Goal: Task Accomplishment & Management: Complete application form

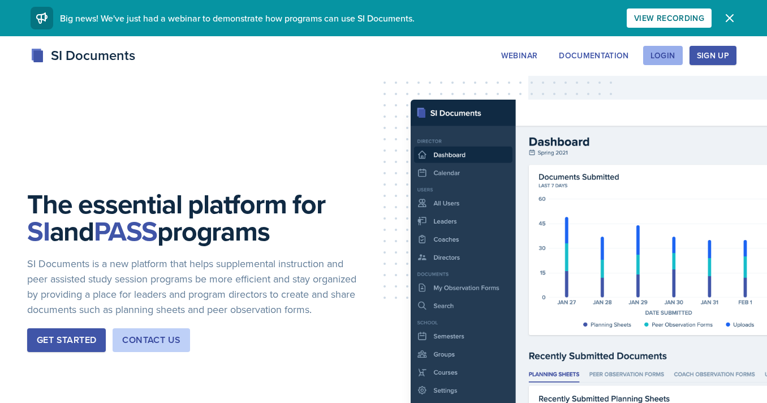
click at [668, 51] on div "Login" at bounding box center [663, 55] width 25 height 9
click at [664, 55] on div "Login" at bounding box center [663, 55] width 25 height 9
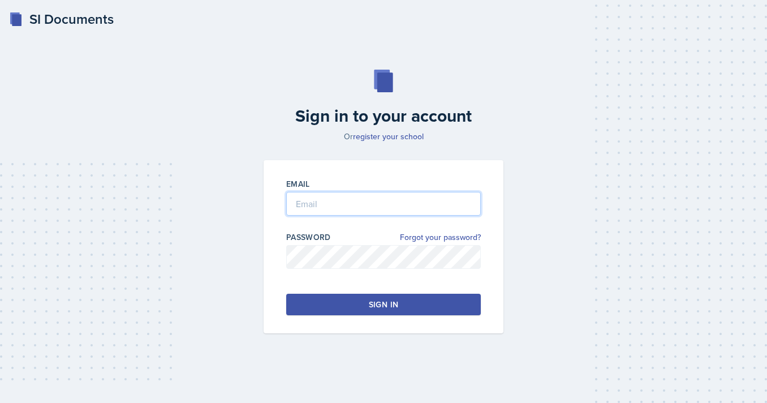
click at [385, 200] on input "email" at bounding box center [383, 204] width 195 height 24
type input "[EMAIL_ADDRESS][DOMAIN_NAME]"
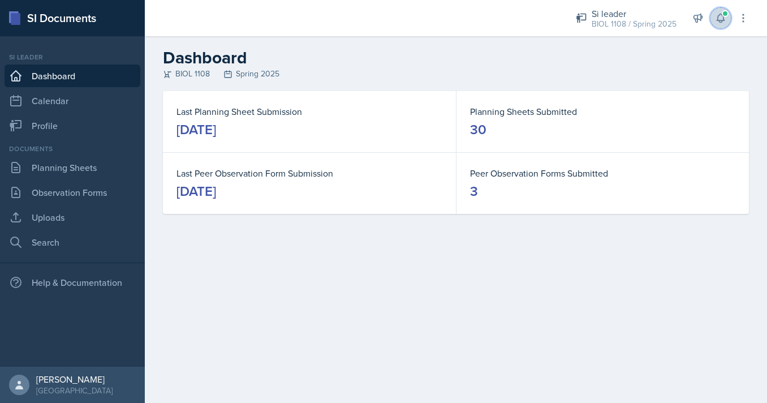
click at [729, 18] on button at bounding box center [720, 18] width 20 height 20
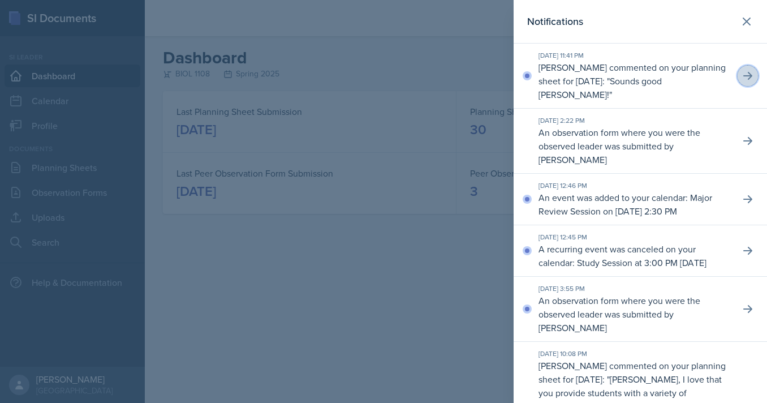
click at [748, 77] on icon at bounding box center [747, 75] width 11 height 11
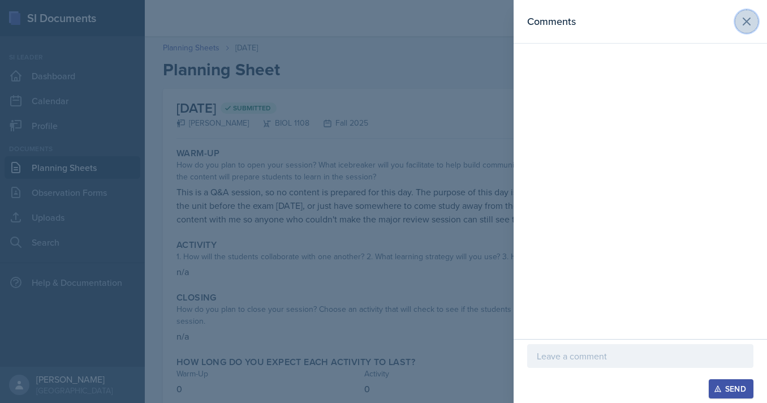
click at [746, 21] on icon at bounding box center [747, 22] width 14 height 14
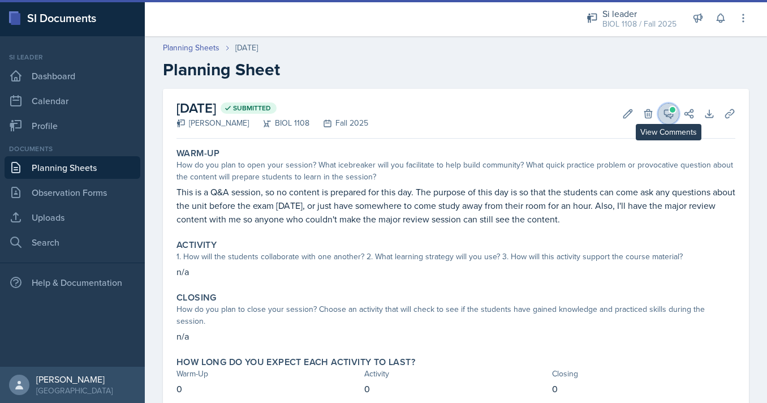
click at [665, 111] on icon at bounding box center [669, 114] width 8 height 8
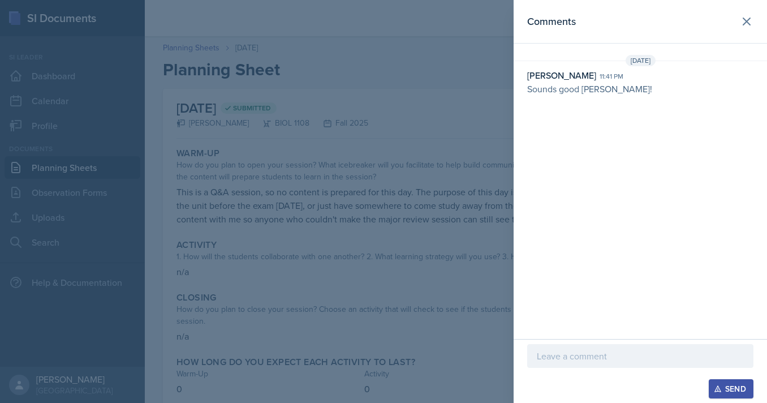
click at [564, 75] on div "[PERSON_NAME]" at bounding box center [561, 75] width 69 height 14
click at [567, 96] on div "[DATE] [PERSON_NAME] 11:41 pm Sounds good [PERSON_NAME]!" at bounding box center [640, 77] width 253 height 45
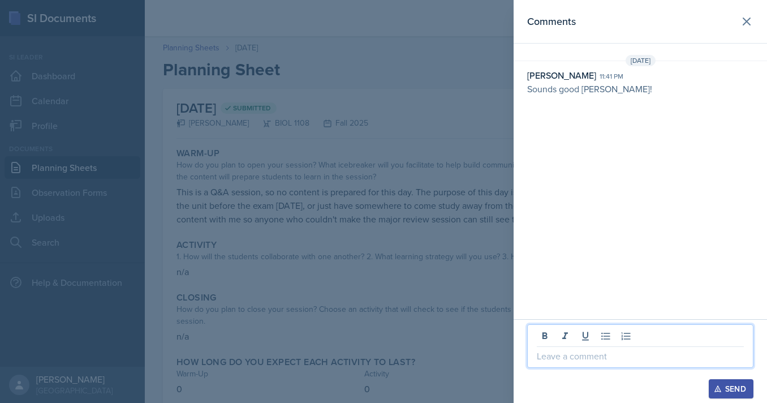
click at [557, 355] on p at bounding box center [640, 356] width 207 height 14
click at [623, 334] on icon at bounding box center [626, 335] width 11 height 11
click at [613, 334] on button at bounding box center [606, 336] width 16 height 16
click at [585, 333] on icon at bounding box center [585, 335] width 11 height 11
click at [580, 334] on icon at bounding box center [585, 335] width 11 height 11
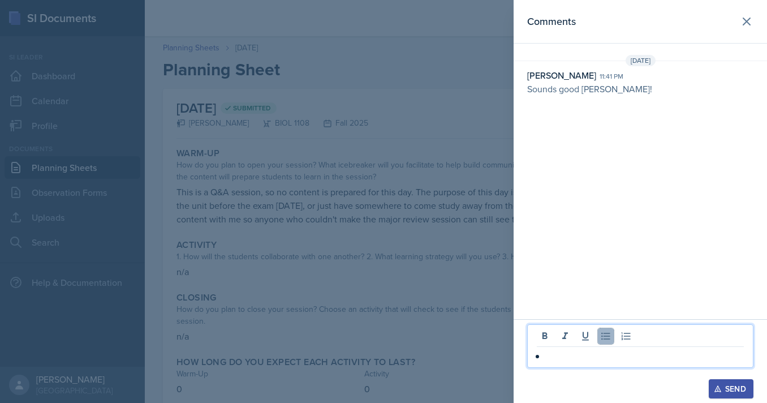
click at [608, 333] on icon at bounding box center [605, 336] width 8 height 7
click at [574, 232] on div "Comments [DATE] [PERSON_NAME] 11:41 pm Sounds good [PERSON_NAME]!" at bounding box center [640, 159] width 253 height 319
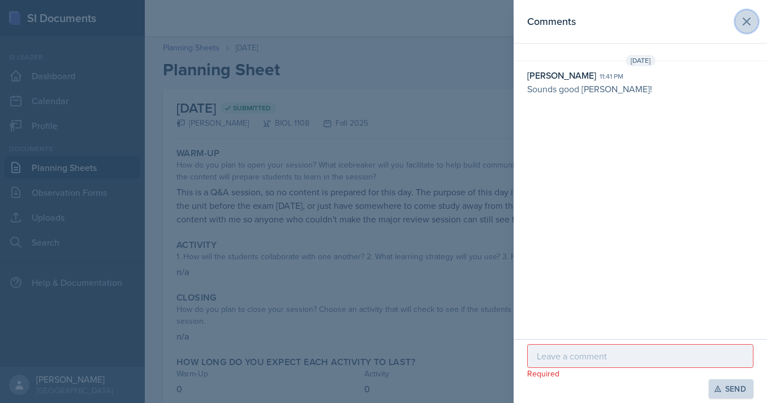
click at [749, 21] on icon at bounding box center [747, 22] width 14 height 14
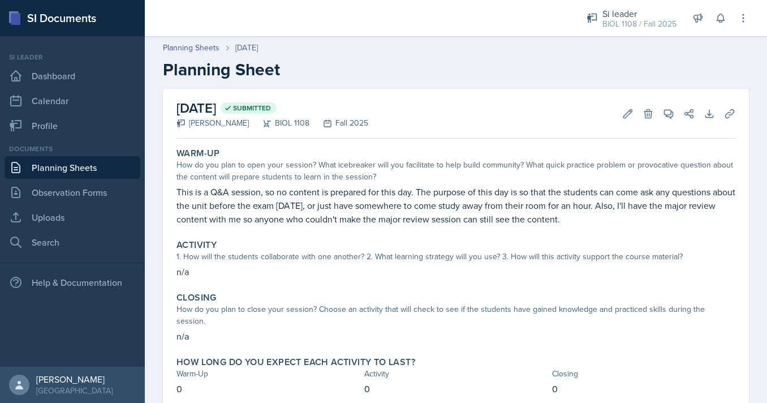
click at [65, 170] on link "Planning Sheets" at bounding box center [73, 167] width 136 height 23
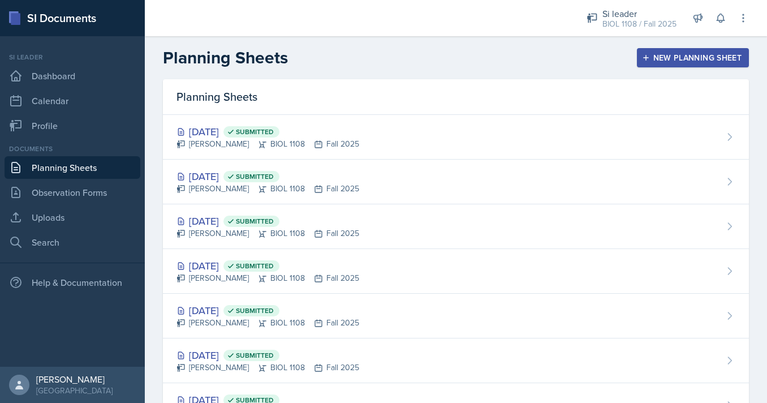
click at [653, 58] on div "New Planning Sheet" at bounding box center [692, 57] width 97 height 9
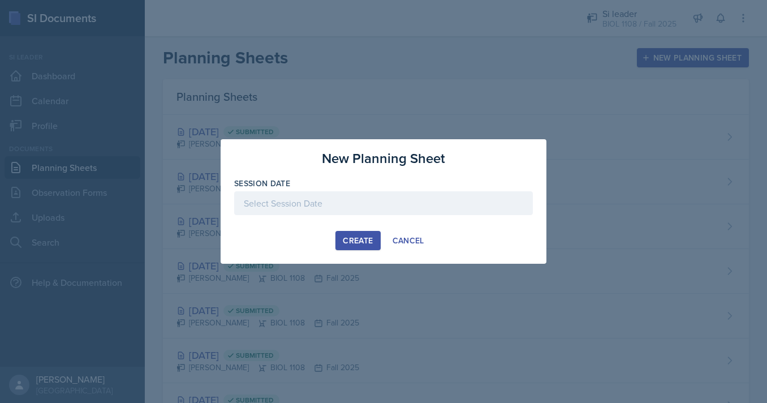
click at [317, 192] on div at bounding box center [383, 203] width 299 height 24
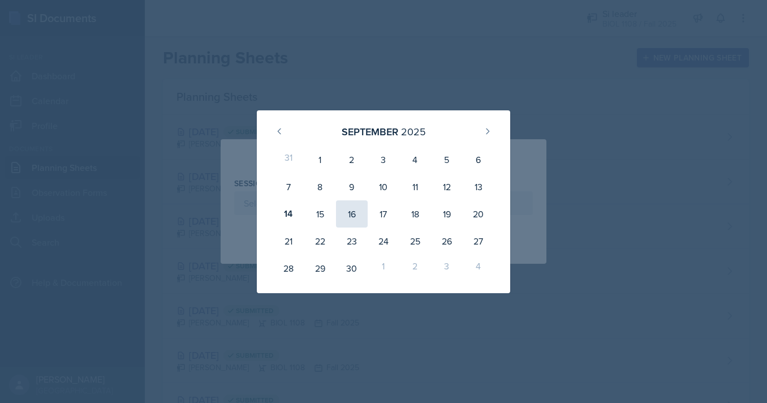
click at [347, 217] on div "16" at bounding box center [352, 213] width 32 height 27
type input "[DATE]"
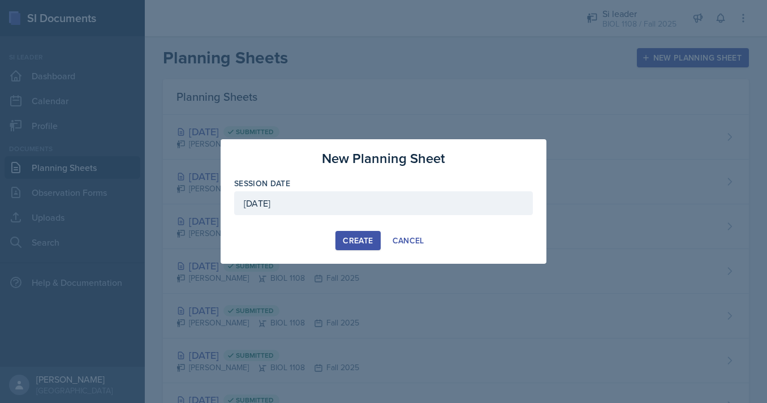
click at [338, 251] on div "New Planning Sheet Session Date [DATE] [DATE] 31 1 2 3 4 5 6 7 8 9 10 11 12 13 …" at bounding box center [384, 201] width 326 height 124
click at [342, 247] on button "Create" at bounding box center [357, 240] width 45 height 19
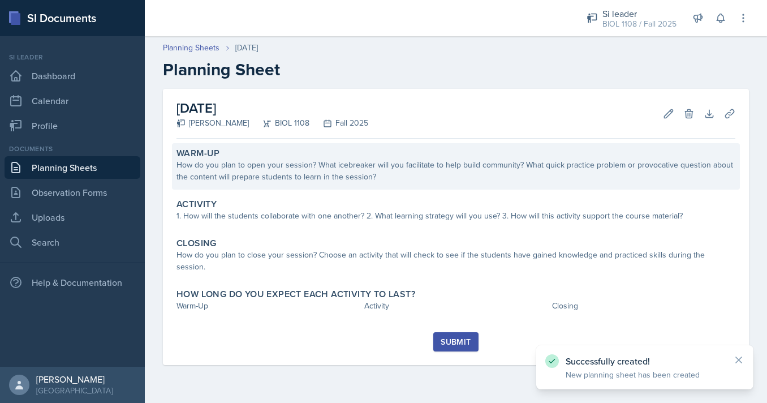
click at [334, 186] on div "Warm-Up How do you plan to open your session? What icebreaker will you facilita…" at bounding box center [456, 166] width 568 height 46
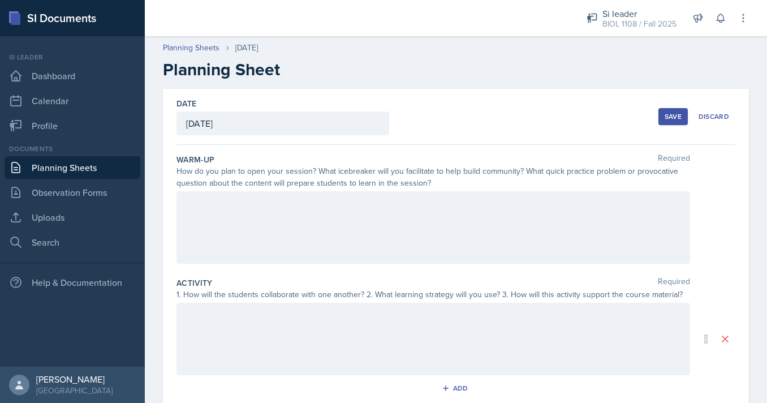
click at [332, 205] on div at bounding box center [433, 227] width 514 height 72
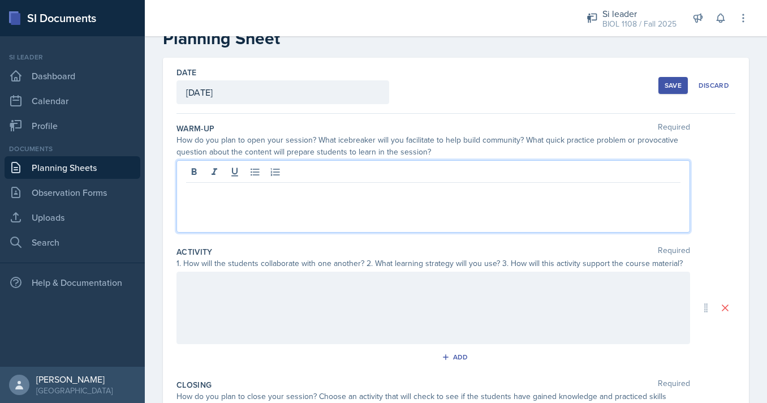
scroll to position [37, 0]
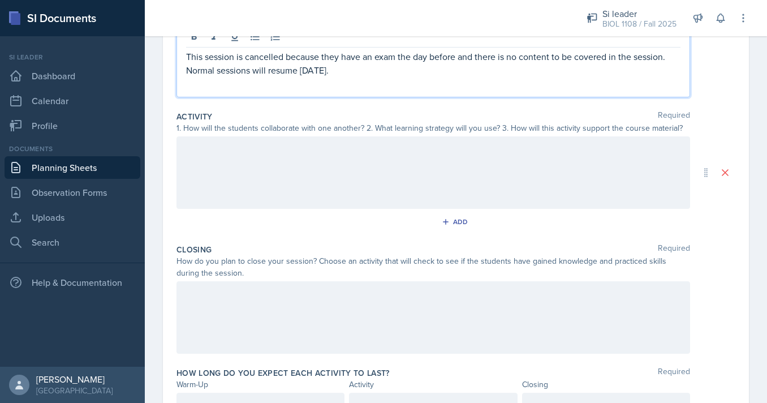
click at [404, 169] on div at bounding box center [433, 172] width 514 height 72
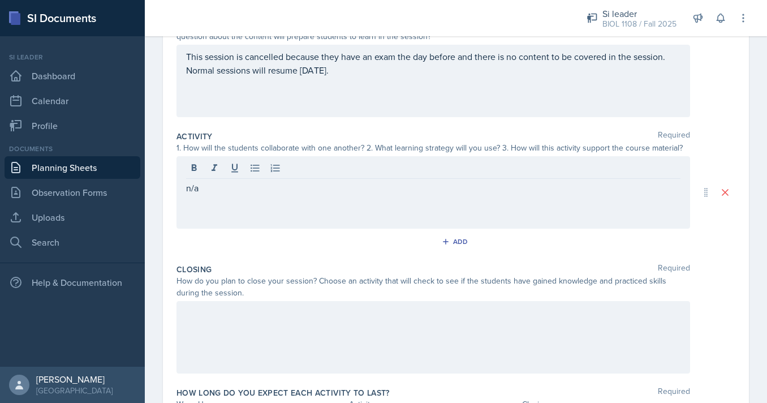
click at [389, 334] on div at bounding box center [433, 337] width 514 height 72
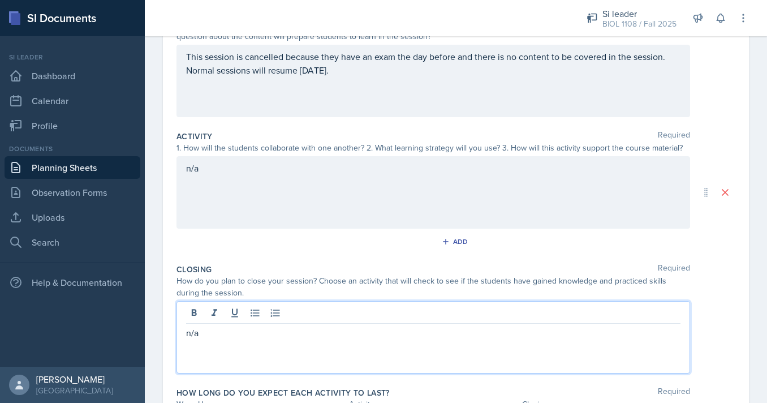
scroll to position [225, 0]
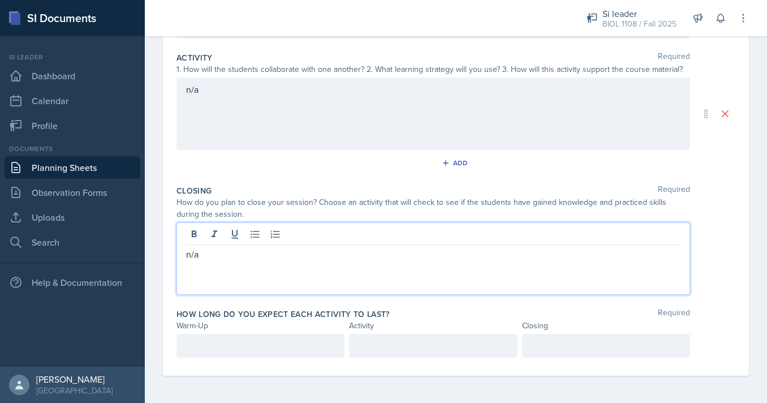
click at [265, 352] on div at bounding box center [260, 346] width 168 height 24
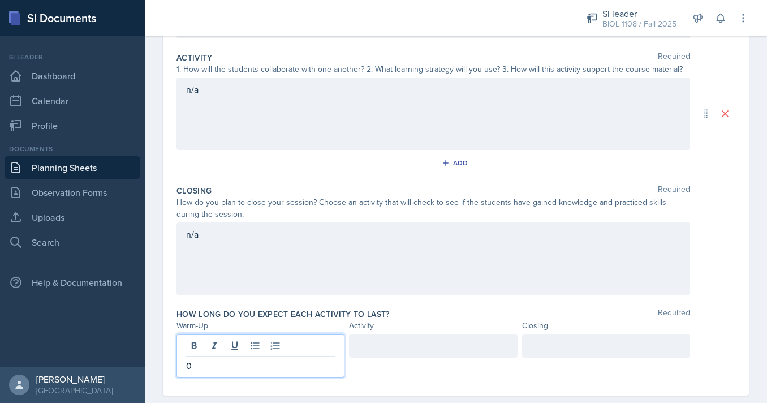
click at [369, 348] on div at bounding box center [433, 346] width 168 height 24
click at [543, 356] on div at bounding box center [606, 346] width 168 height 24
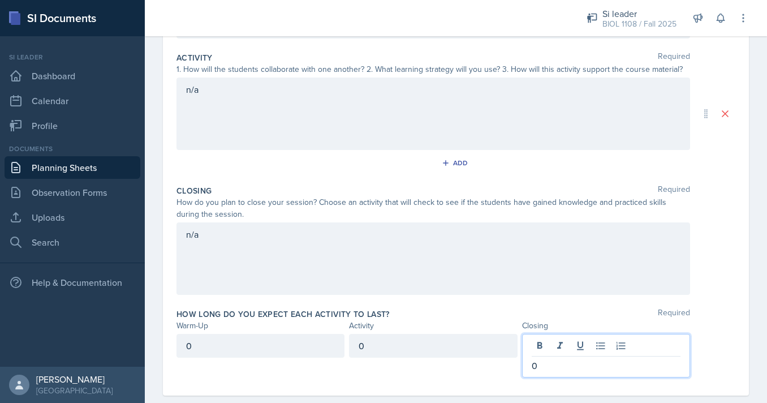
scroll to position [0, 0]
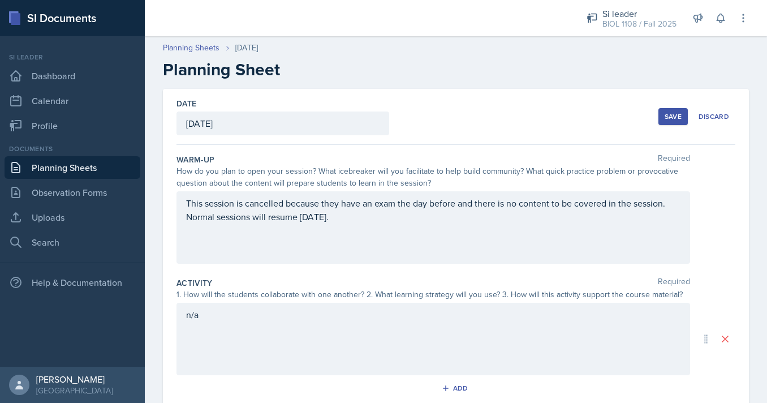
click at [665, 111] on button "Save" at bounding box center [672, 116] width 29 height 17
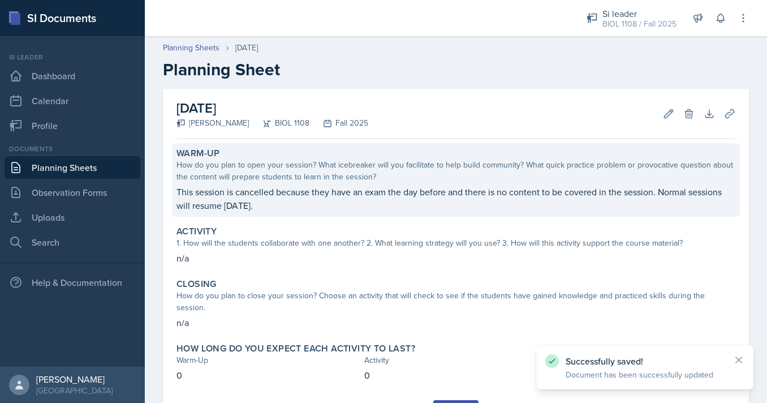
click at [581, 179] on div "How do you plan to open your session? What icebreaker will you facilitate to he…" at bounding box center [455, 171] width 559 height 24
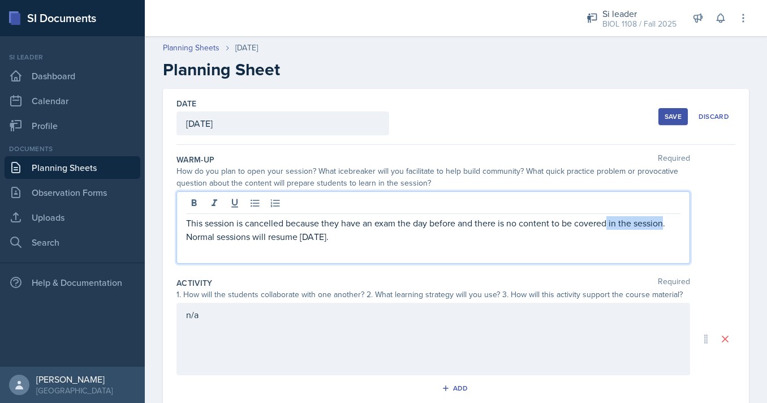
drag, startPoint x: 610, startPoint y: 203, endPoint x: 664, endPoint y: 227, distance: 58.8
click at [664, 227] on p "This session is cancelled because they have an exam the day before and there is…" at bounding box center [433, 229] width 494 height 27
click at [664, 118] on button "Save" at bounding box center [672, 116] width 29 height 17
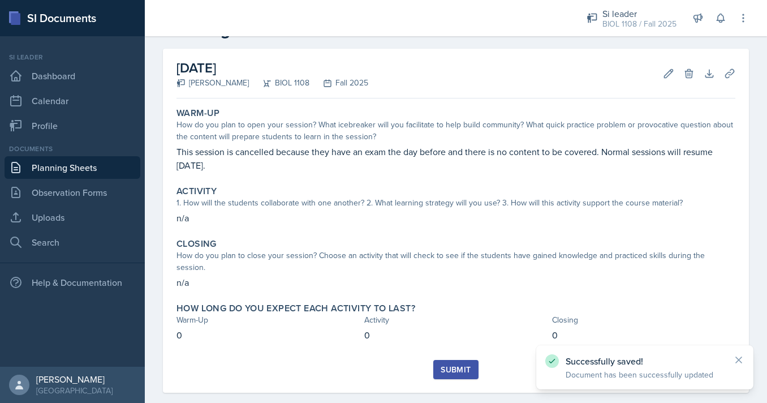
scroll to position [45, 0]
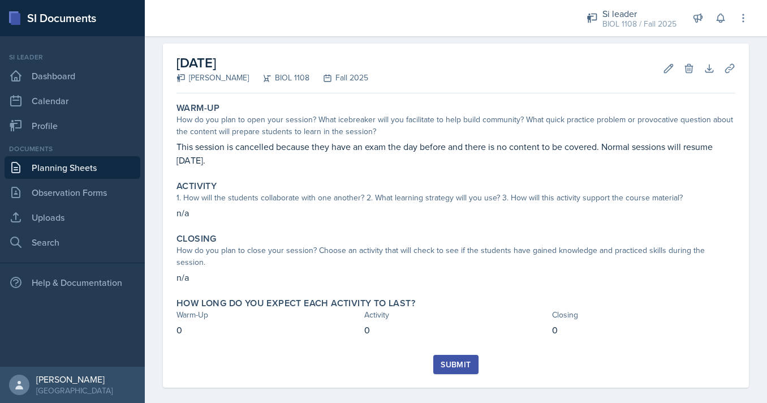
click at [464, 360] on div "Submit" at bounding box center [456, 364] width 30 height 9
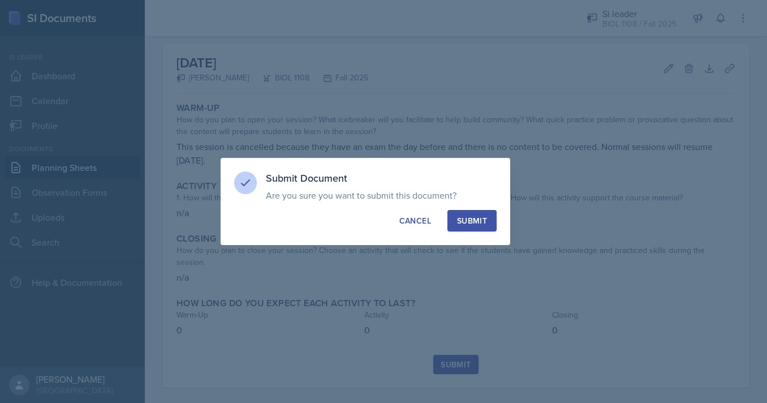
click at [476, 214] on button "Submit" at bounding box center [471, 220] width 49 height 21
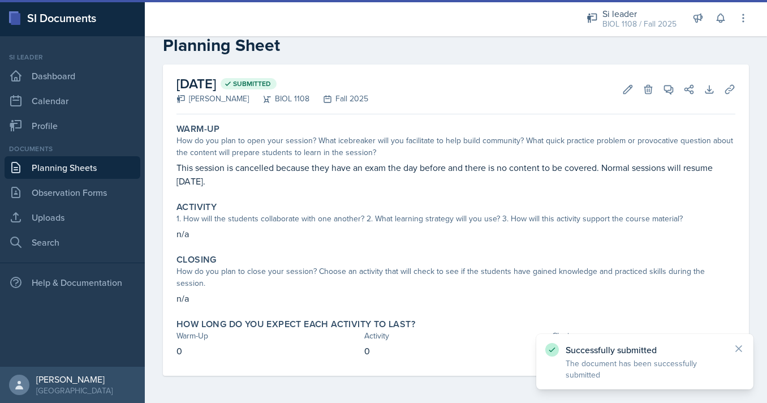
scroll to position [12, 0]
